Goal: Find specific page/section: Find specific page/section

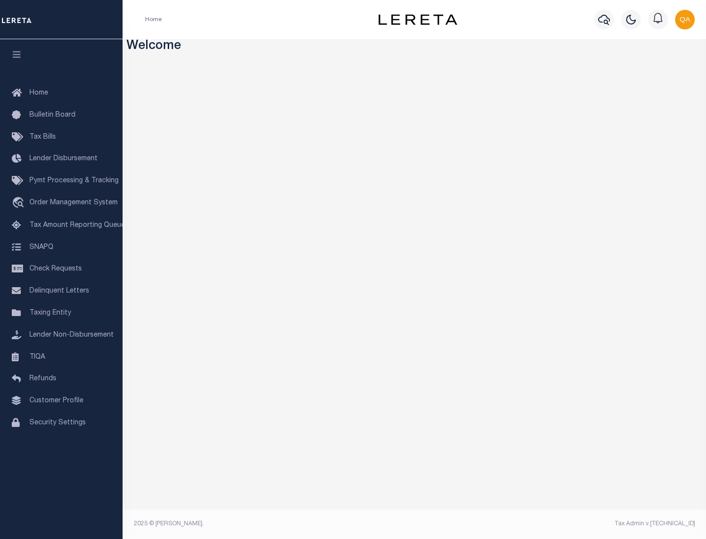
click at [61, 269] on span "Check Requests" at bounding box center [55, 269] width 52 height 7
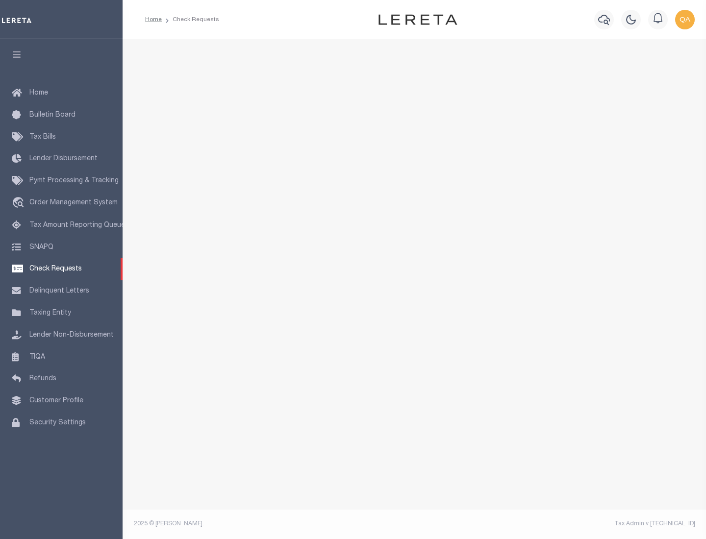
select select "50"
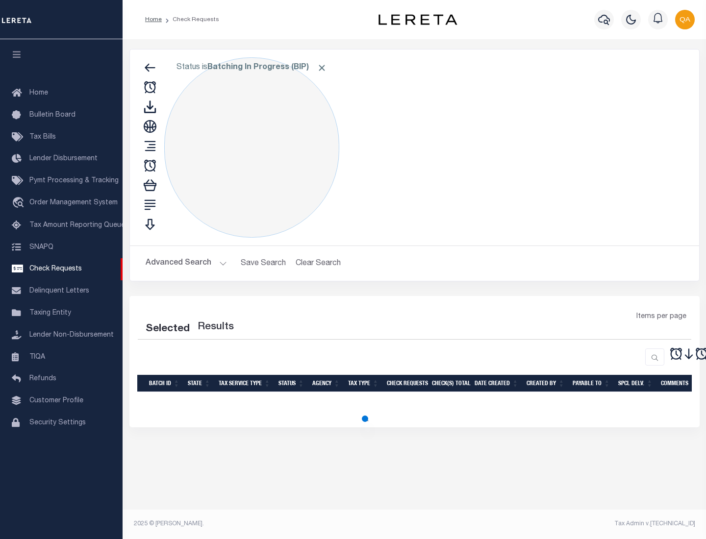
select select "50"
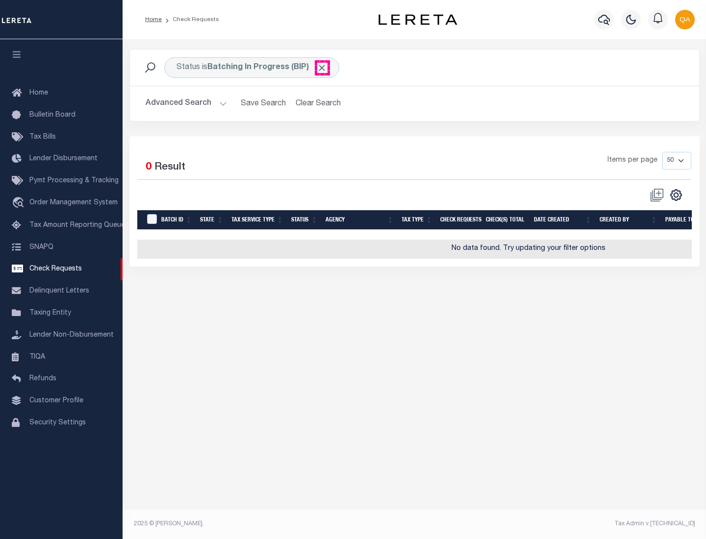
click at [322, 68] on span "Click to Remove" at bounding box center [322, 68] width 10 height 10
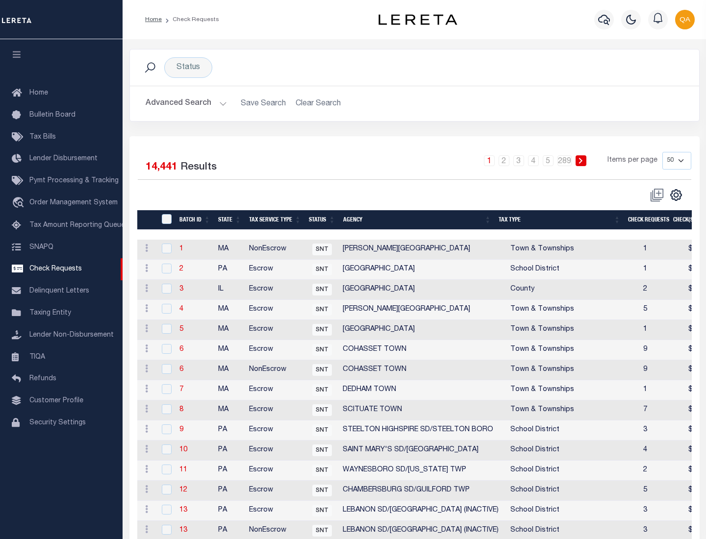
scroll to position [473, 0]
